Goal: Task Accomplishment & Management: Complete application form

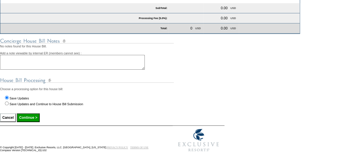
scroll to position [248, 0]
click at [6, 104] on input "Save Updates and Continue to House Bill Submission" at bounding box center [7, 104] width 4 height 4
radio input "true"
click at [28, 120] on input "Continue >" at bounding box center [28, 117] width 23 height 9
type input "Processing..."
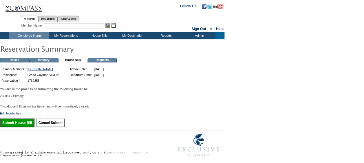
click at [17, 126] on input "Submit House Bill" at bounding box center [17, 123] width 34 height 9
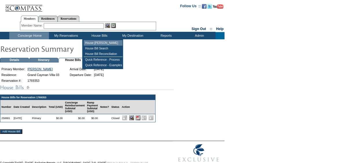
click at [100, 43] on td "House [PERSON_NAME]" at bounding box center [103, 43] width 39 height 6
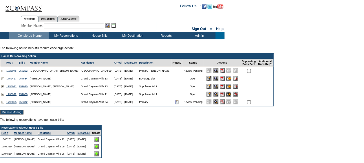
scroll to position [48, 0]
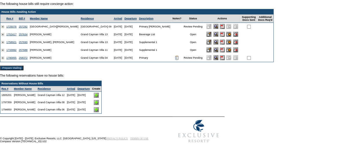
click at [99, 95] on img at bounding box center [96, 95] width 5 height 5
